Goal: Information Seeking & Learning: Learn about a topic

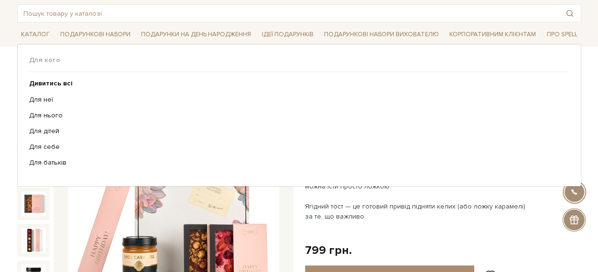
scroll to position [48, 0]
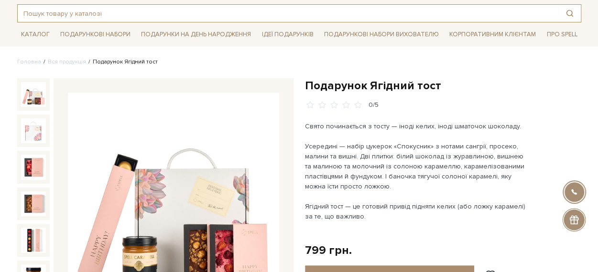
click at [111, 13] on input "text" at bounding box center [288, 13] width 541 height 17
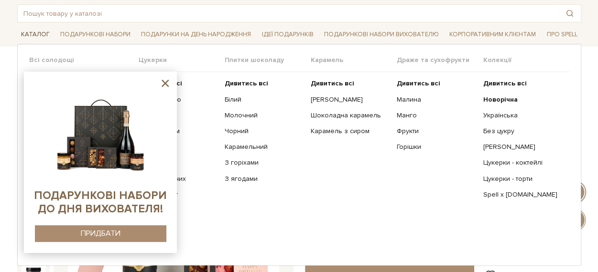
click at [30, 33] on link "Каталог" at bounding box center [35, 34] width 36 height 15
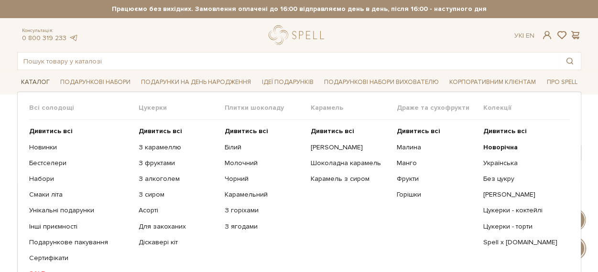
click at [37, 80] on link "Каталог" at bounding box center [35, 82] width 36 height 15
click at [146, 209] on link "Асорті" at bounding box center [178, 210] width 79 height 9
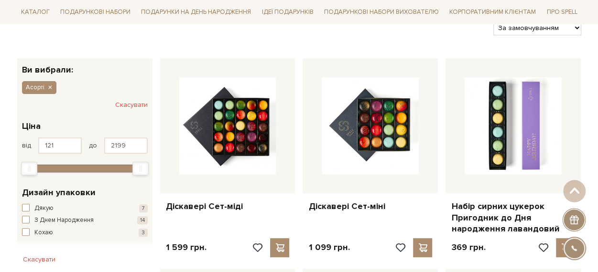
scroll to position [150, 0]
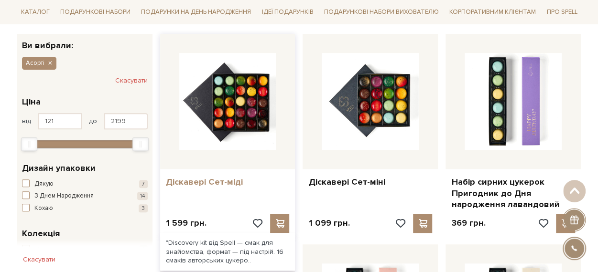
click at [216, 182] on link "Діскавері Сет-міді" at bounding box center [228, 182] width 124 height 11
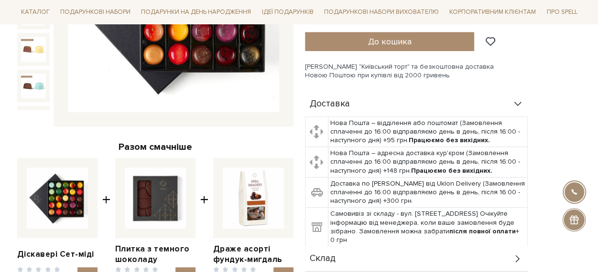
scroll to position [382, 0]
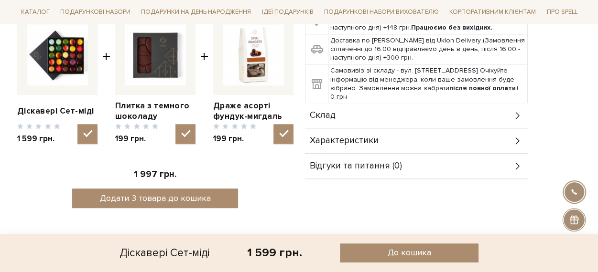
click at [346, 106] on div "Склад" at bounding box center [416, 115] width 223 height 25
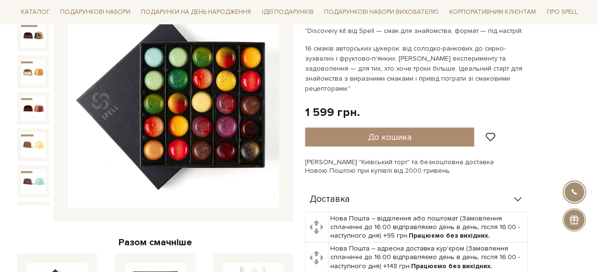
scroll to position [48, 0]
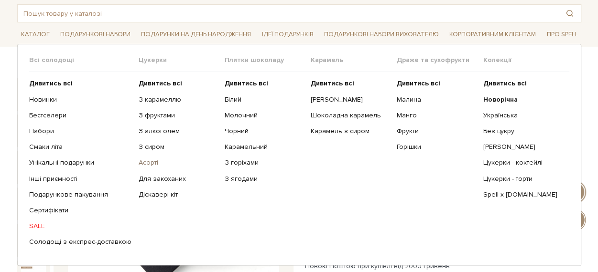
click at [143, 159] on link "Асорті" at bounding box center [178, 163] width 79 height 9
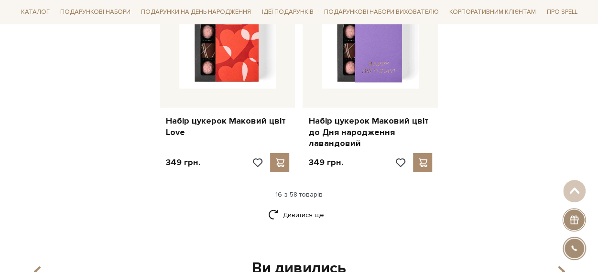
scroll to position [1338, 0]
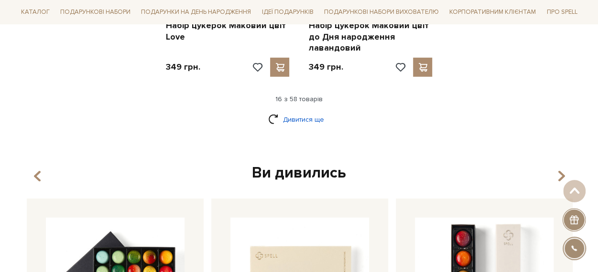
click at [293, 111] on link "Дивитися ще" at bounding box center [299, 119] width 62 height 17
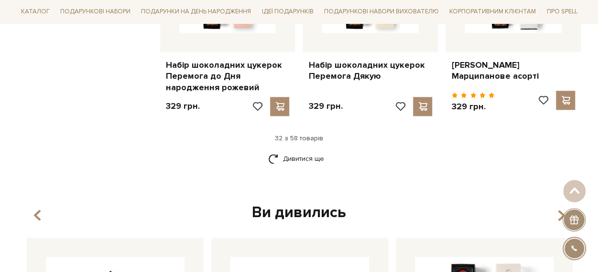
scroll to position [2438, 0]
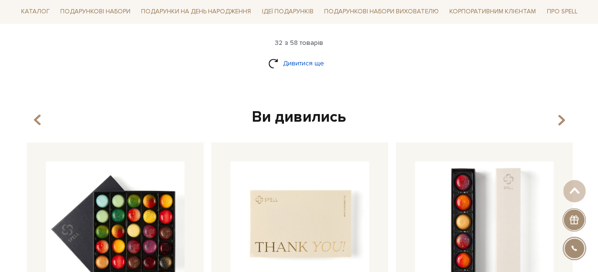
click at [317, 55] on link "Дивитися ще" at bounding box center [299, 63] width 62 height 17
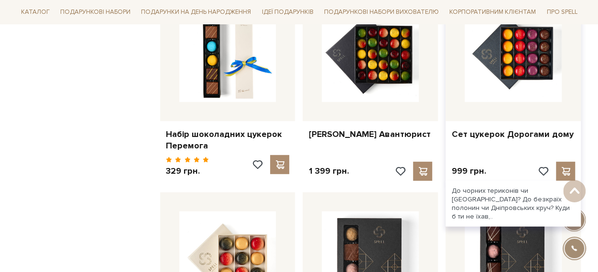
scroll to position [3059, 0]
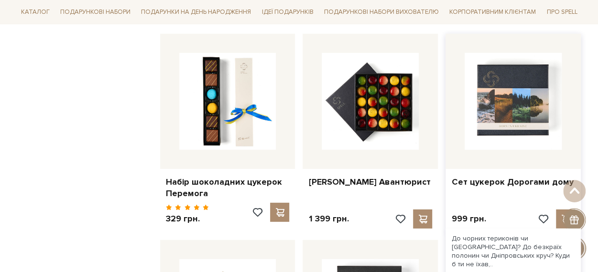
click at [511, 91] on img at bounding box center [513, 101] width 97 height 97
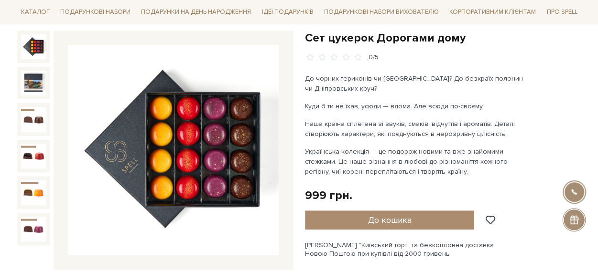
scroll to position [48, 0]
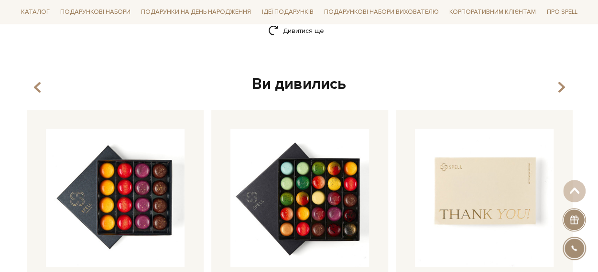
scroll to position [1236, 0]
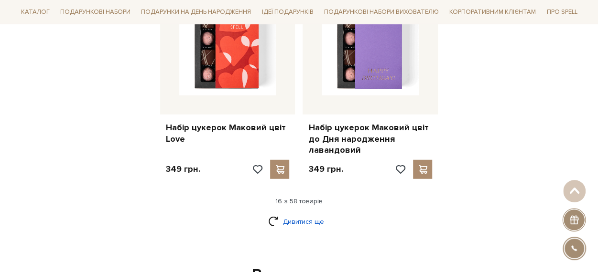
click at [273, 214] on link "Дивитися ще" at bounding box center [299, 222] width 62 height 17
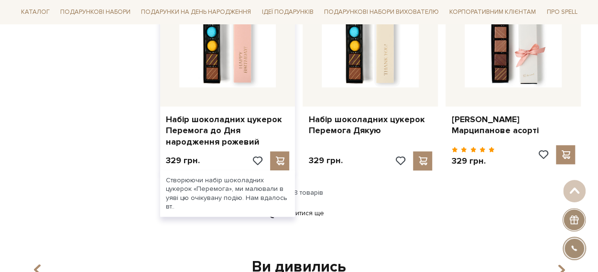
scroll to position [2383, 0]
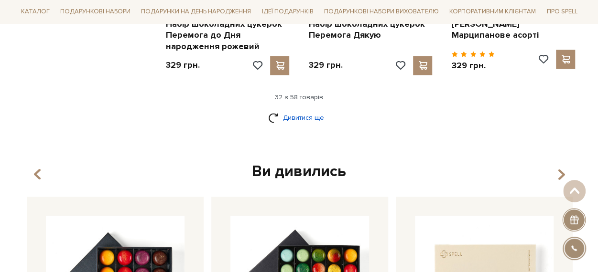
click at [299, 109] on link "Дивитися ще" at bounding box center [299, 117] width 62 height 17
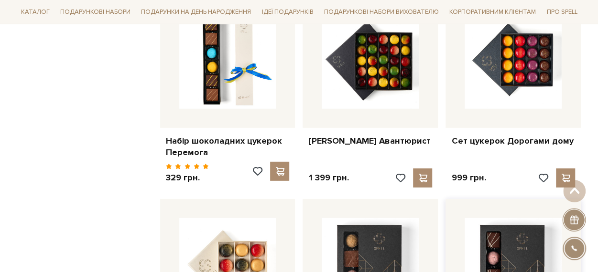
scroll to position [3244, 0]
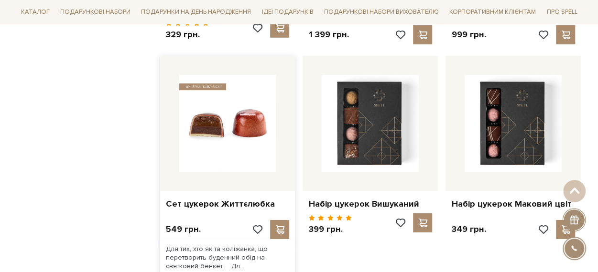
click at [245, 136] on img at bounding box center [227, 123] width 97 height 97
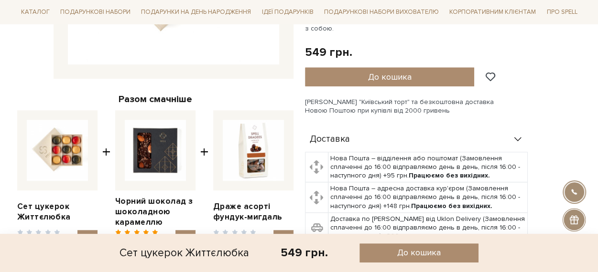
scroll to position [382, 0]
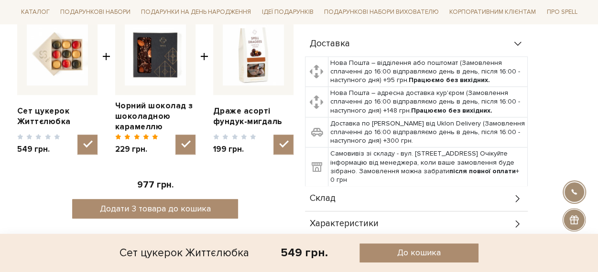
click at [370, 191] on div "Склад" at bounding box center [416, 198] width 223 height 25
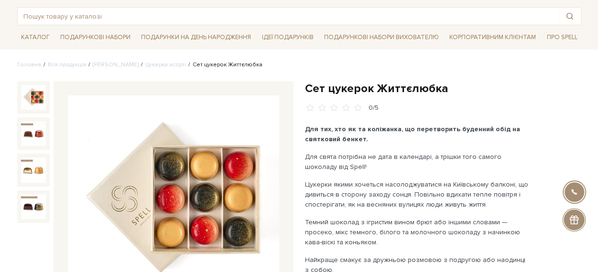
scroll to position [0, 0]
